Goal: Task Accomplishment & Management: Complete application form

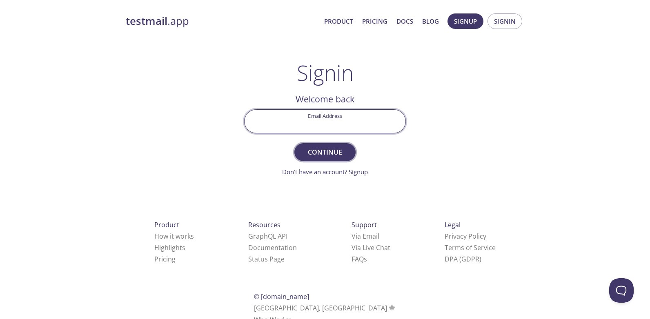
click at [333, 149] on span "Continue" at bounding box center [324, 152] width 43 height 11
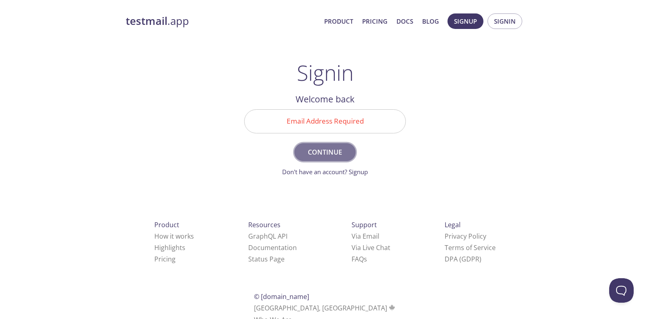
click at [321, 152] on span "Continue" at bounding box center [324, 152] width 43 height 11
click at [309, 292] on span "© [DOMAIN_NAME]" at bounding box center [281, 296] width 55 height 9
click at [468, 21] on span "Signup" at bounding box center [465, 21] width 23 height 11
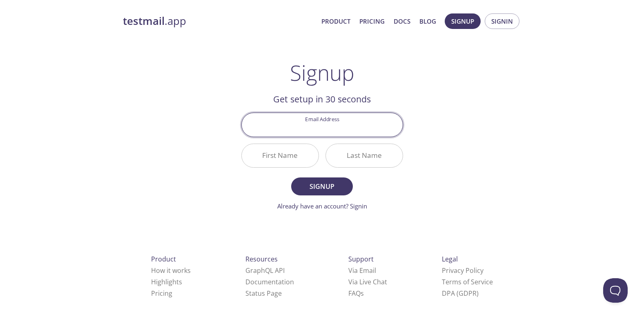
click at [333, 122] on input "Email Address" at bounding box center [322, 124] width 161 height 23
click at [353, 126] on input "Email Address" at bounding box center [322, 124] width 161 height 23
click at [374, 88] on div "Signup Get setup in 30 seconds Email Address First Name Last Name Signup Alread…" at bounding box center [322, 135] width 162 height 151
